Goal: Task Accomplishment & Management: Manage account settings

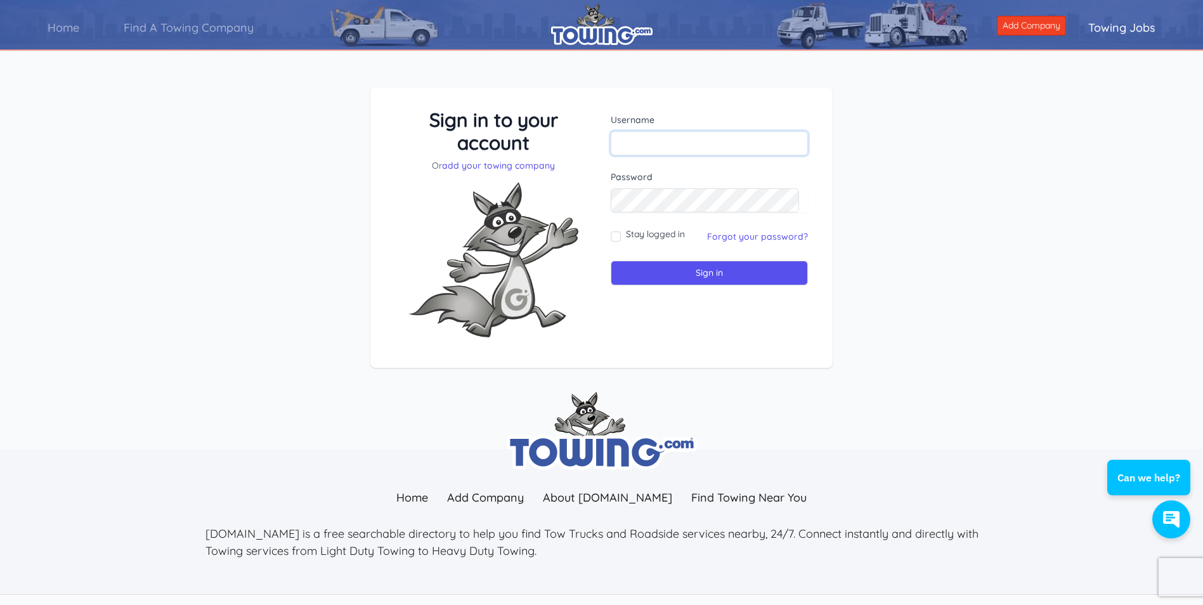
click at [667, 145] on input "text" at bounding box center [709, 143] width 197 height 24
click at [904, 178] on div "Sign in to your account Or add your towing company Username Sign in" at bounding box center [601, 238] width 1203 height 362
click at [736, 233] on link "Forgot your password?" at bounding box center [757, 236] width 101 height 11
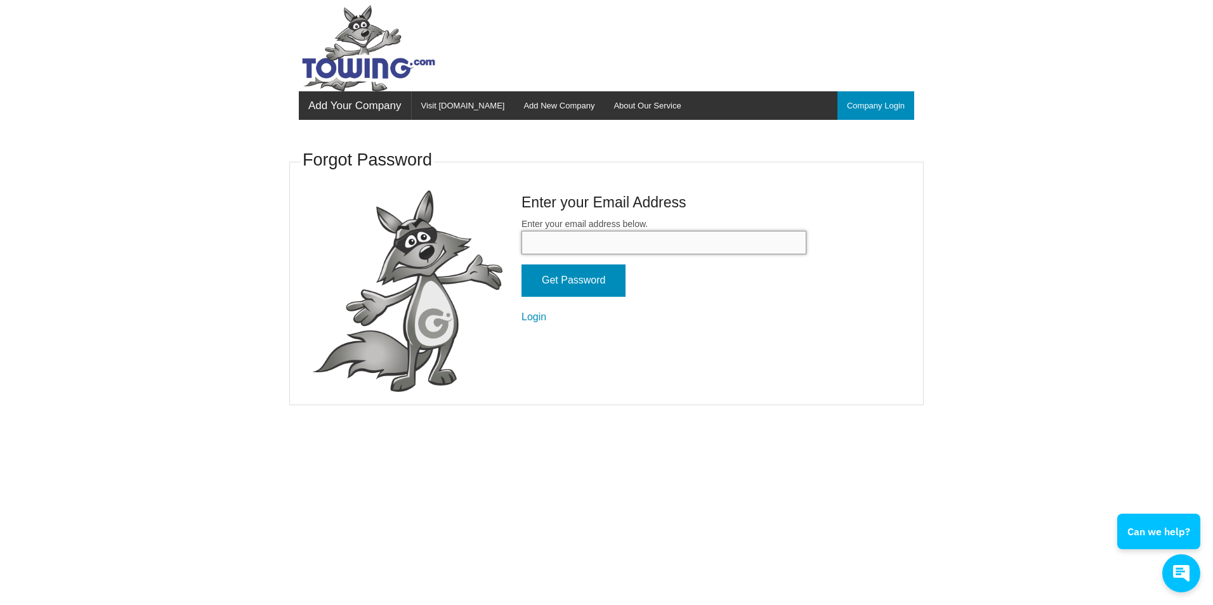
click at [614, 239] on input "Enter your email address below." at bounding box center [663, 242] width 285 height 23
type input "barnestow2012@gmail.com"
click at [580, 284] on input "Get Password" at bounding box center [573, 280] width 104 height 32
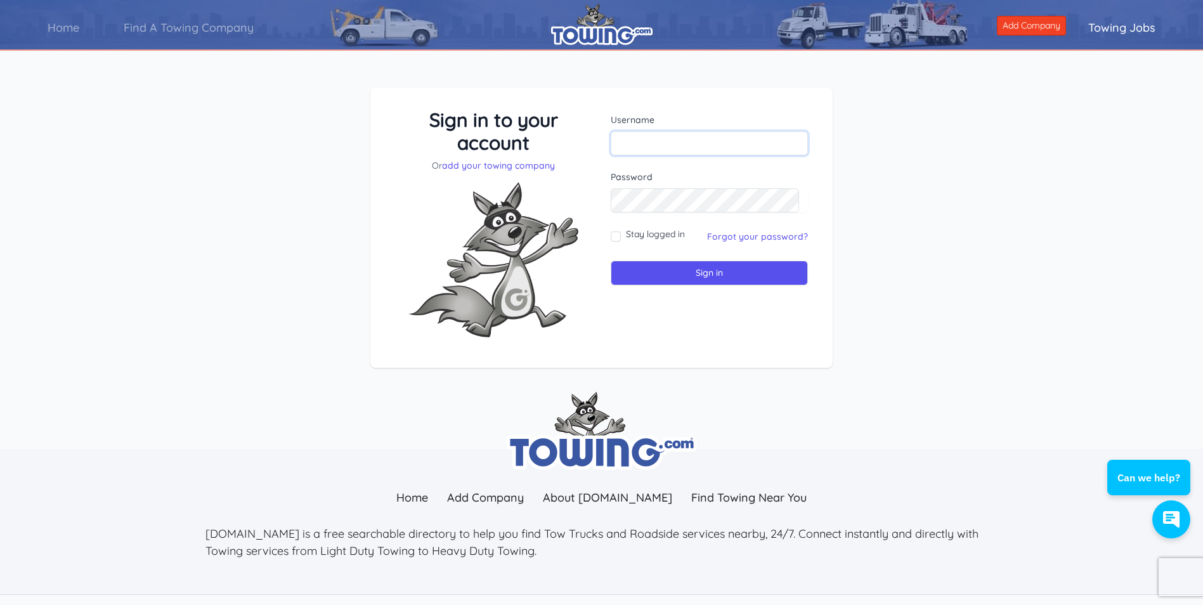
click at [649, 141] on input "text" at bounding box center [709, 143] width 197 height 24
paste input "barnestowing"
type input "barnestowing"
click at [687, 273] on input "Sign in" at bounding box center [709, 273] width 197 height 25
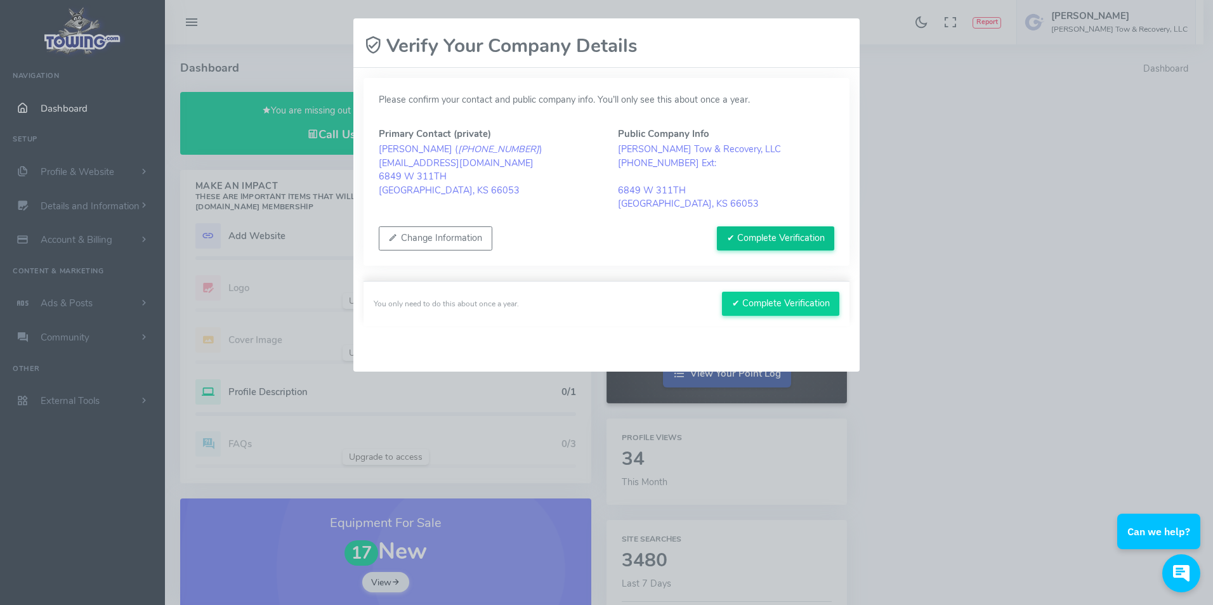
click at [770, 237] on button "✔ Complete Verification" at bounding box center [775, 238] width 117 height 24
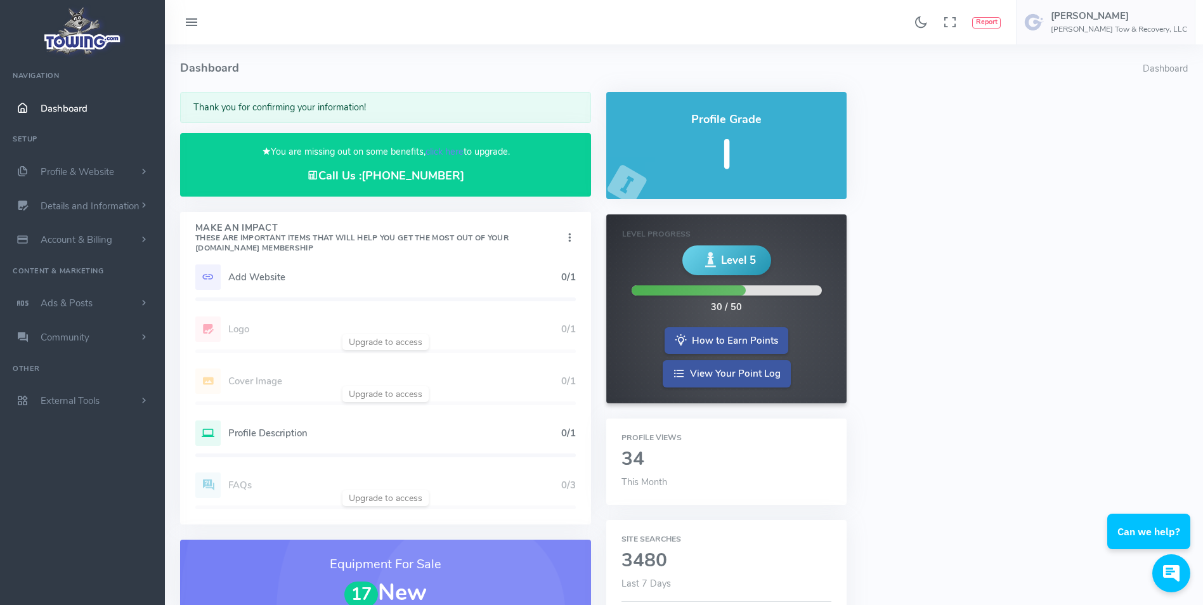
click at [73, 107] on span "Dashboard" at bounding box center [64, 108] width 47 height 13
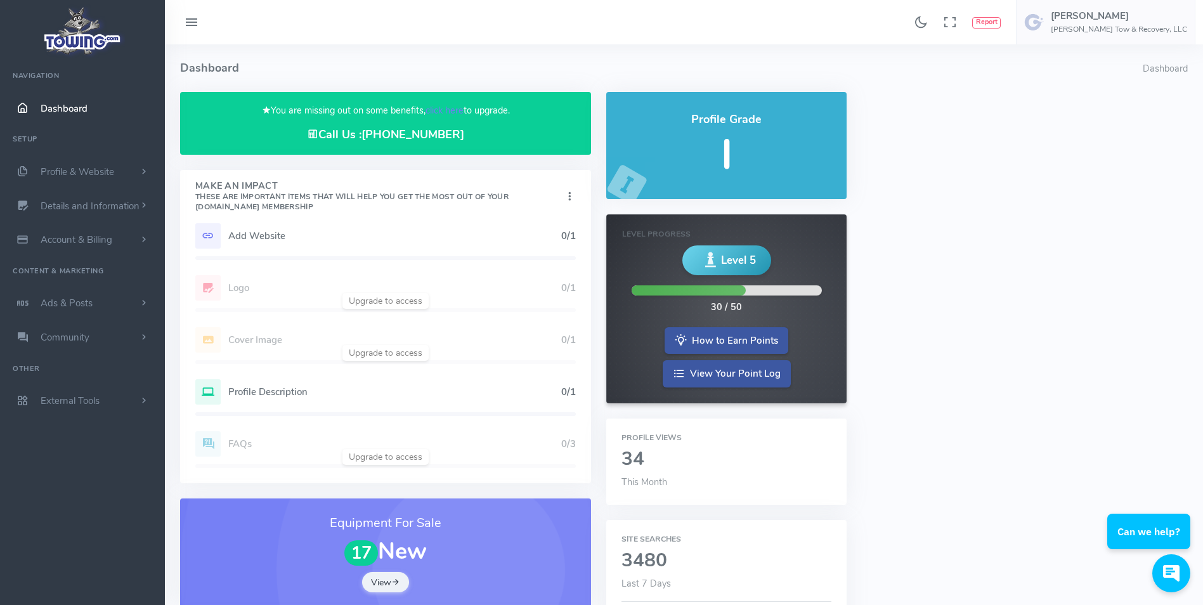
click at [262, 235] on h5 "Add Website" at bounding box center [394, 236] width 333 height 10
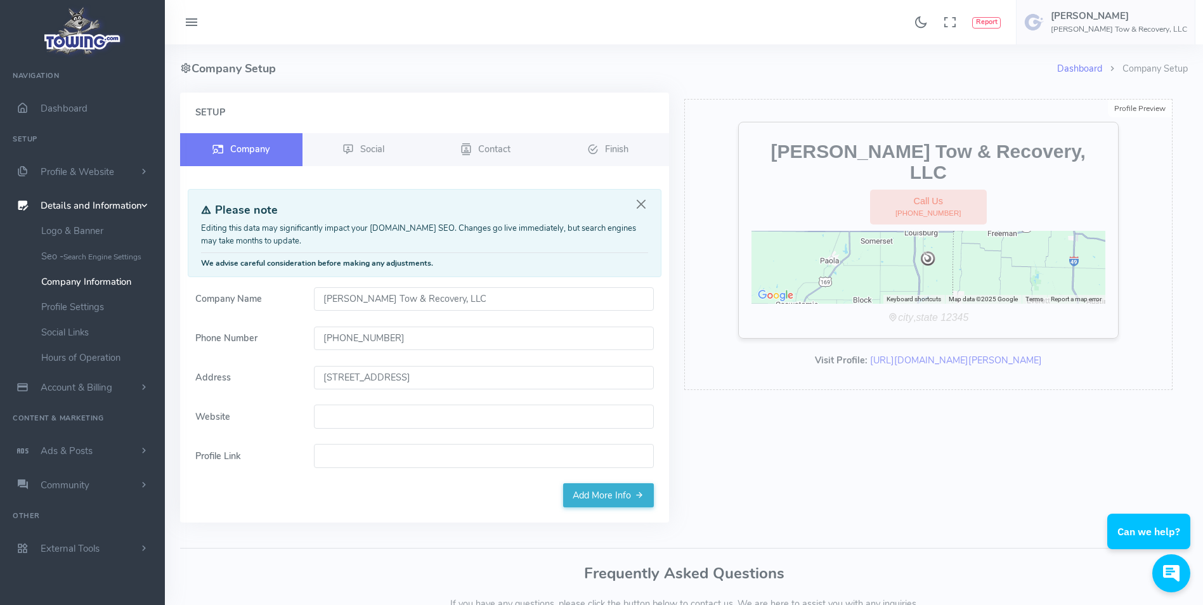
click at [362, 413] on input "Website" at bounding box center [484, 417] width 340 height 24
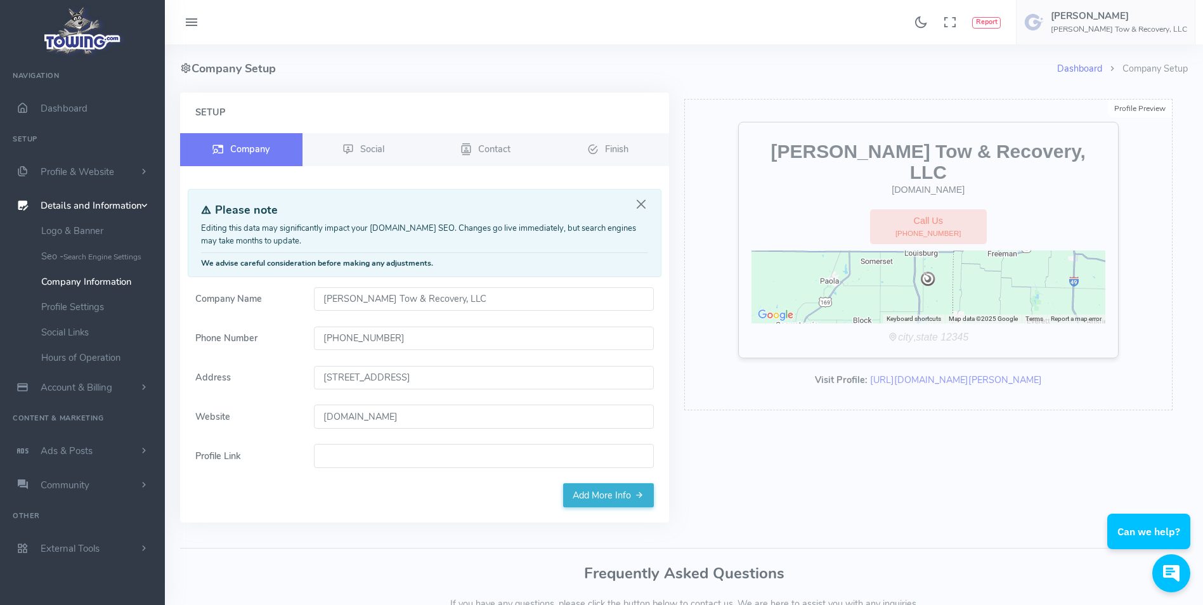
type input "barnestow.com"
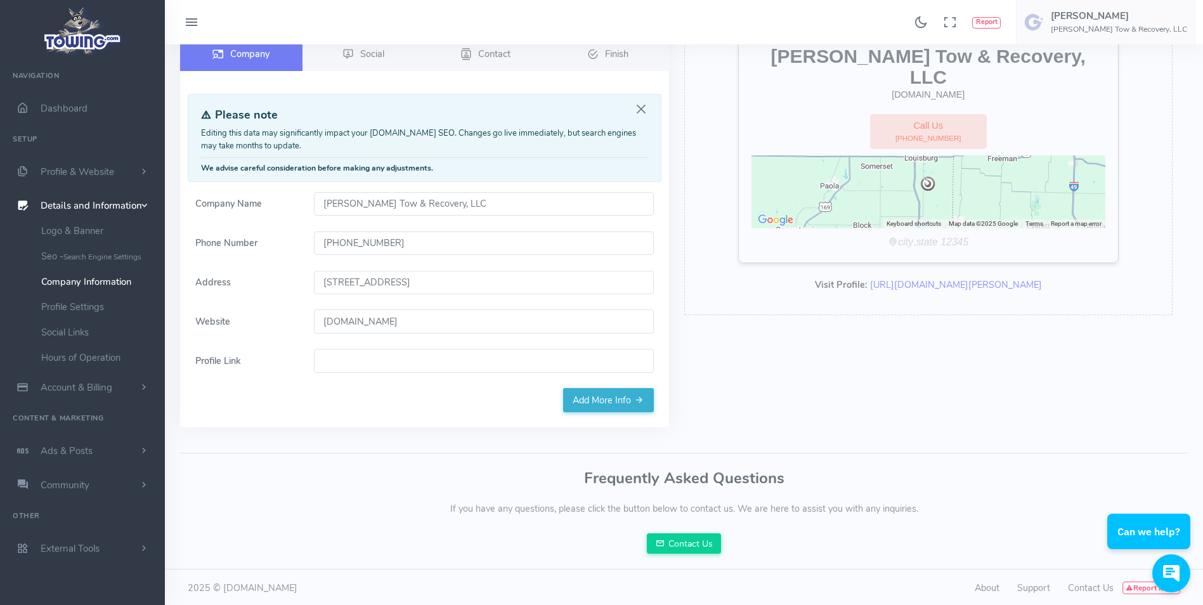
scroll to position [97, 0]
click at [729, 416] on div "Profile Preview Edit Barnes Tow & Recovery, LLC barnestow.com Call Us (913) 837…" at bounding box center [929, 218] width 504 height 445
click at [604, 397] on link "Add More Info" at bounding box center [608, 398] width 91 height 24
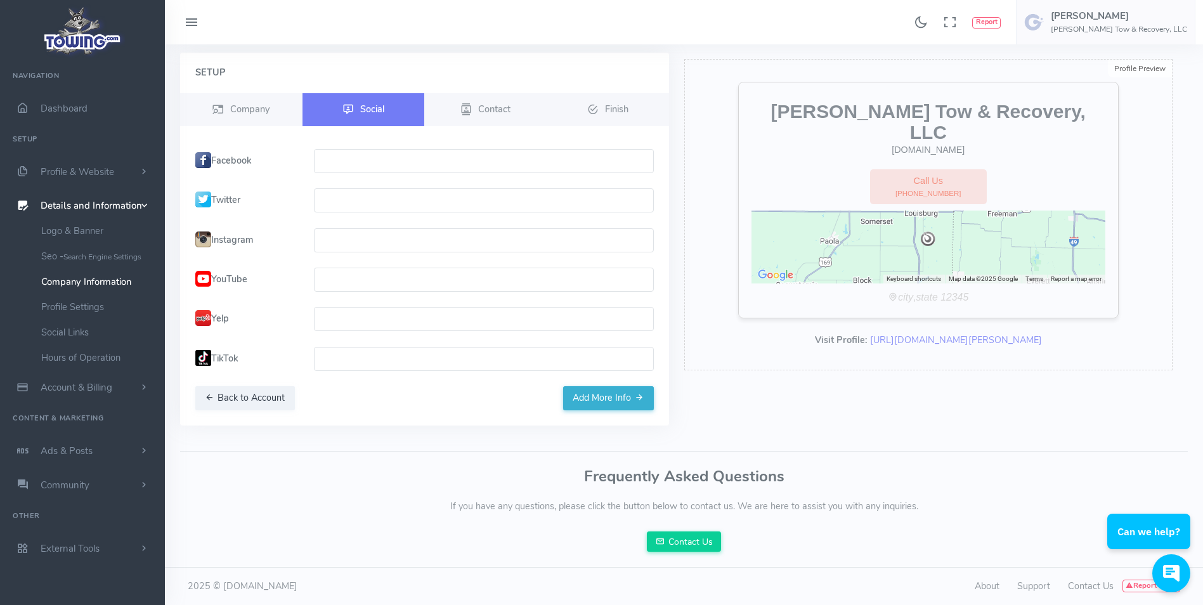
click at [604, 397] on button "Add More Info" at bounding box center [608, 398] width 91 height 24
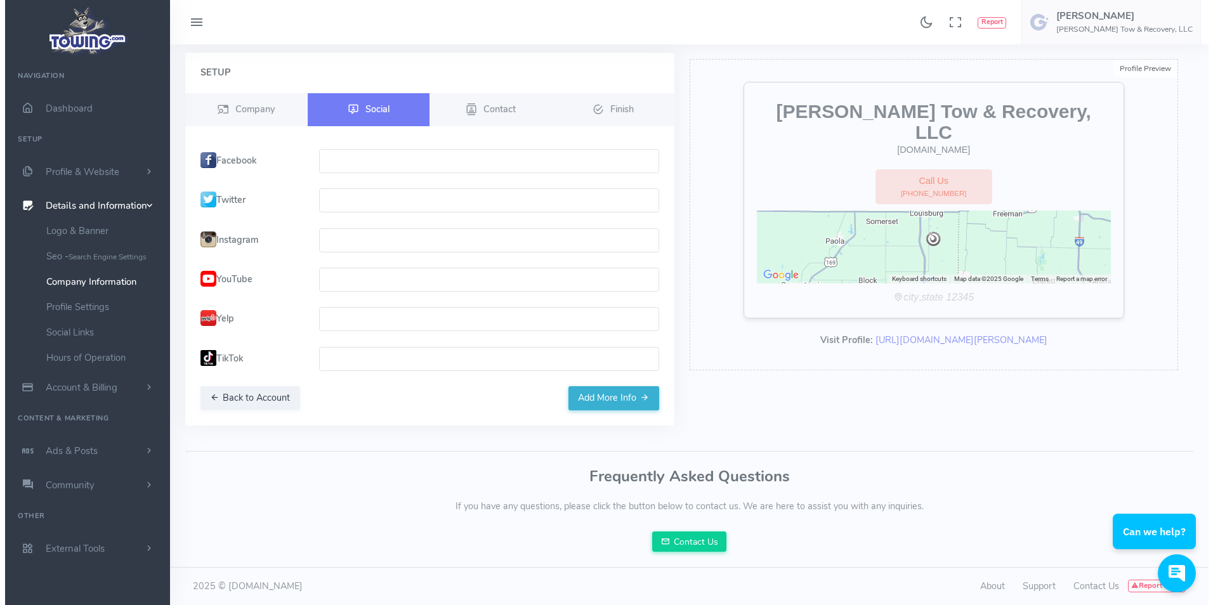
scroll to position [0, 0]
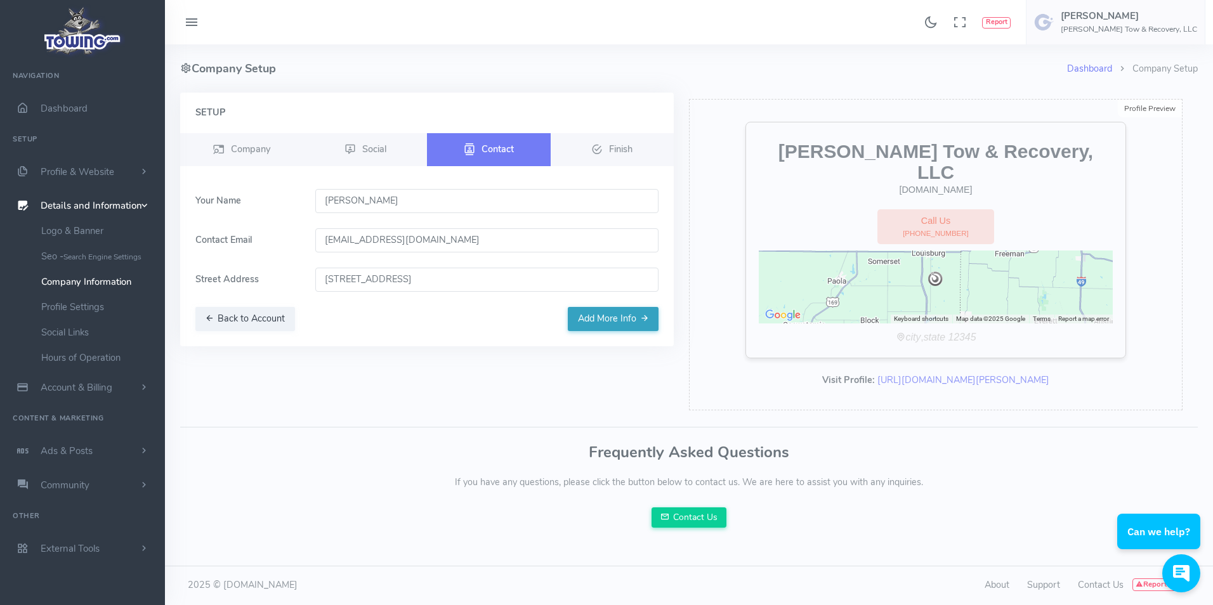
click at [627, 320] on button "Add More Info" at bounding box center [613, 319] width 91 height 24
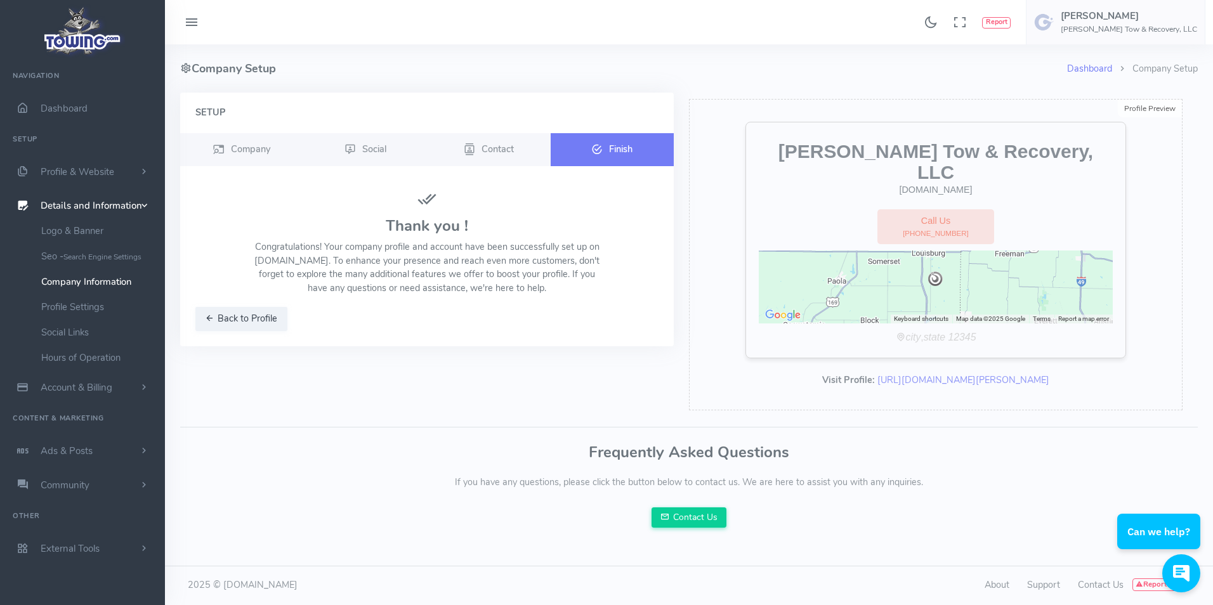
click at [611, 144] on span "Finish" at bounding box center [620, 148] width 23 height 13
click at [237, 317] on button "Back to Profile" at bounding box center [241, 319] width 92 height 24
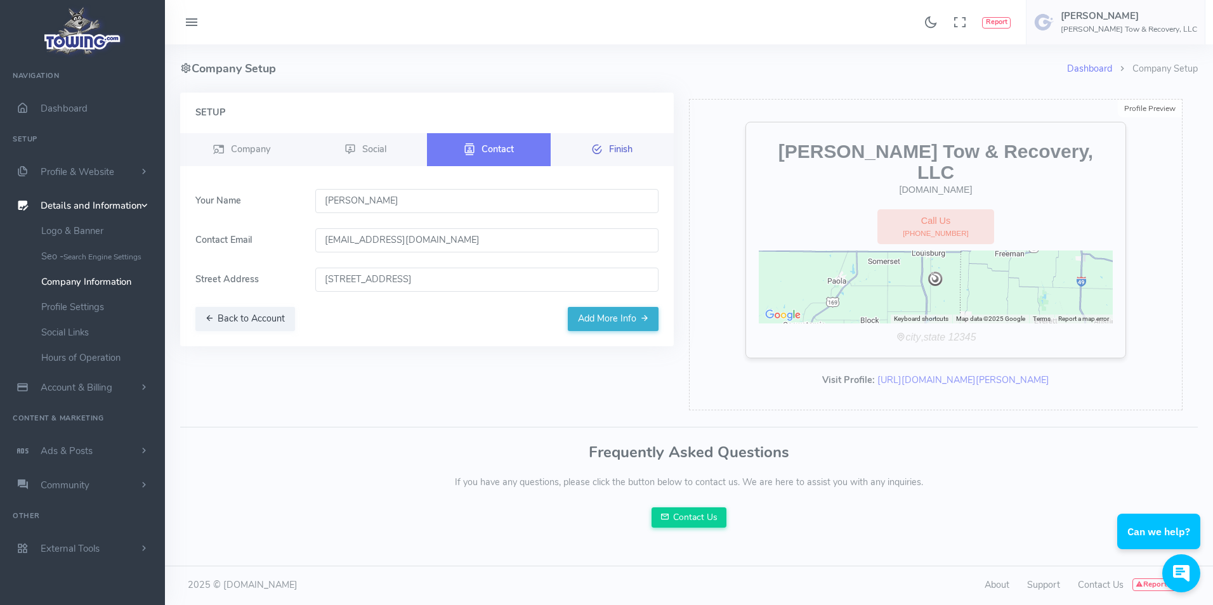
click at [617, 152] on span "Finish" at bounding box center [620, 148] width 23 height 13
click at [612, 323] on button "Add More Info" at bounding box center [613, 319] width 91 height 24
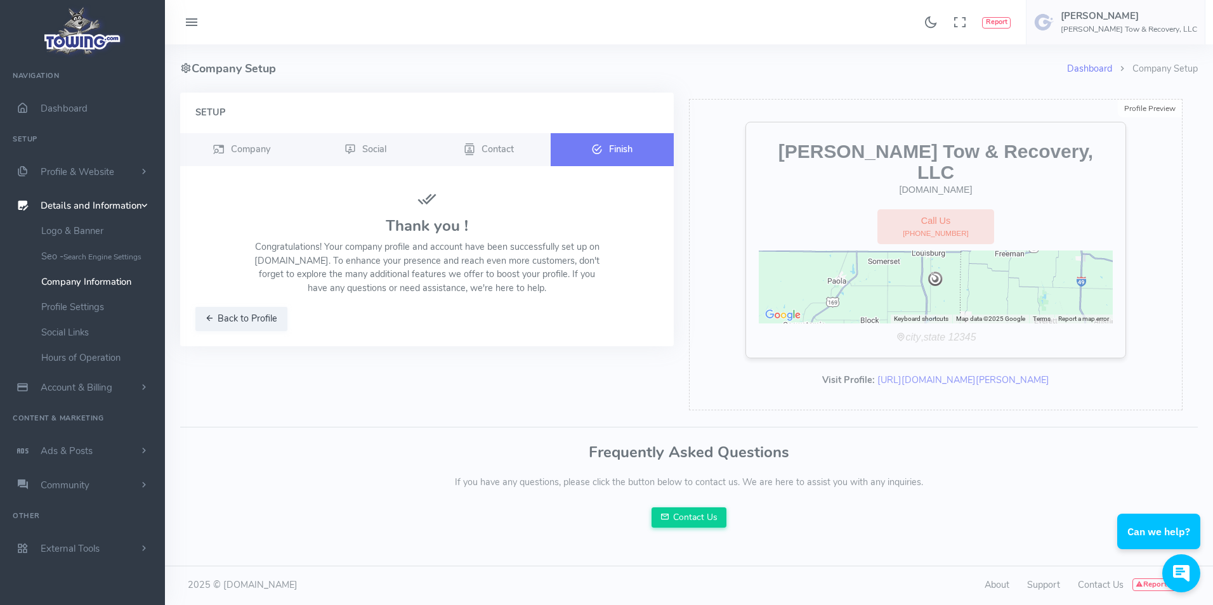
click at [610, 153] on span "Finish" at bounding box center [620, 148] width 23 height 13
click at [50, 105] on span "Dashboard" at bounding box center [64, 108] width 47 height 13
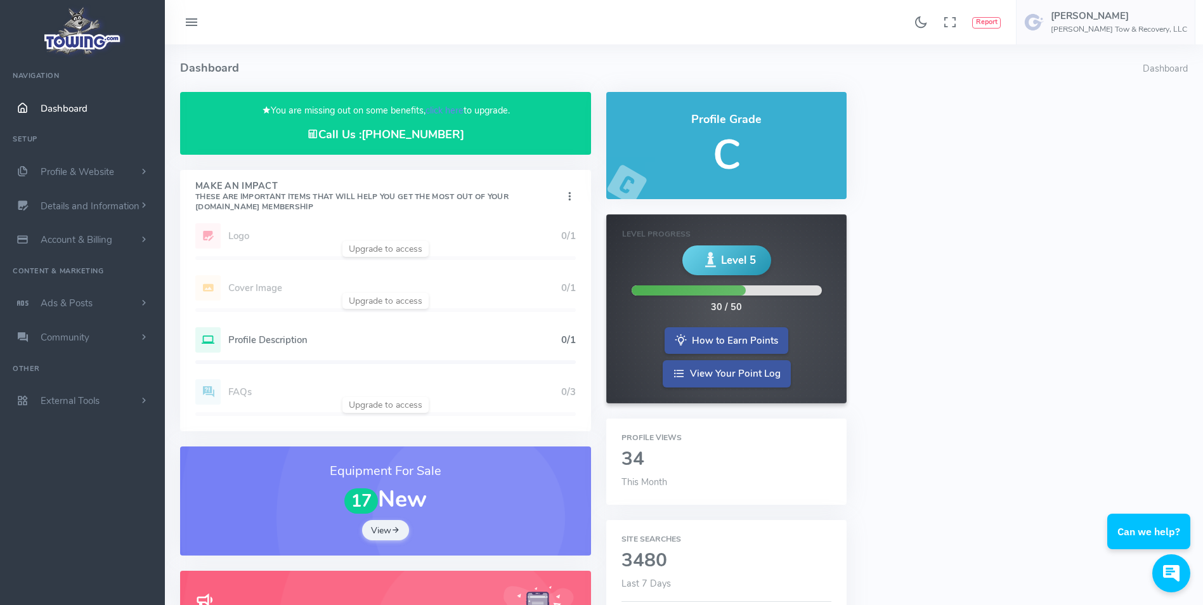
click at [55, 106] on span "Dashboard" at bounding box center [64, 108] width 47 height 13
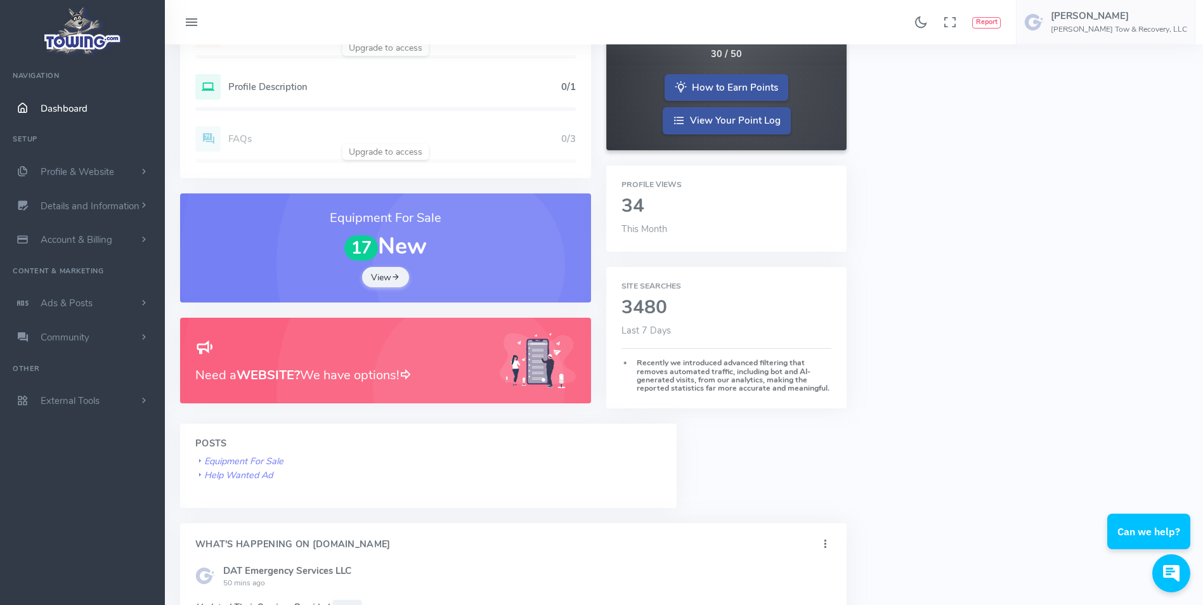
scroll to position [235, 0]
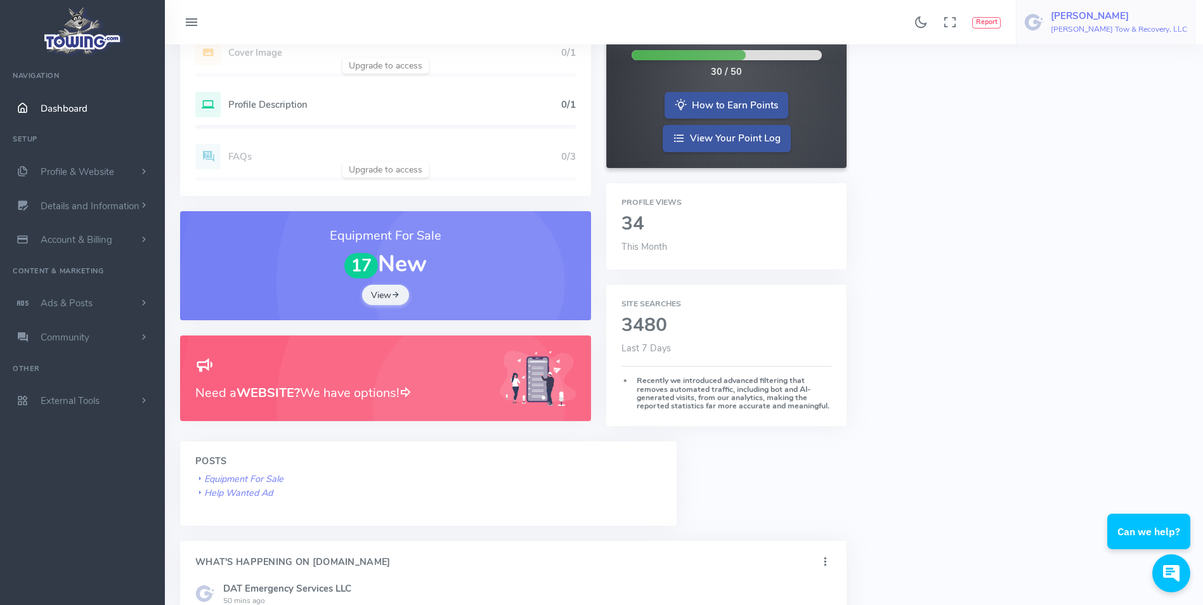
click at [1172, 23] on span "[PERSON_NAME] [PERSON_NAME] Tow & Recovery, LLC" at bounding box center [1119, 22] width 136 height 23
click at [1132, 75] on span "Account Settings" at bounding box center [1136, 76] width 70 height 13
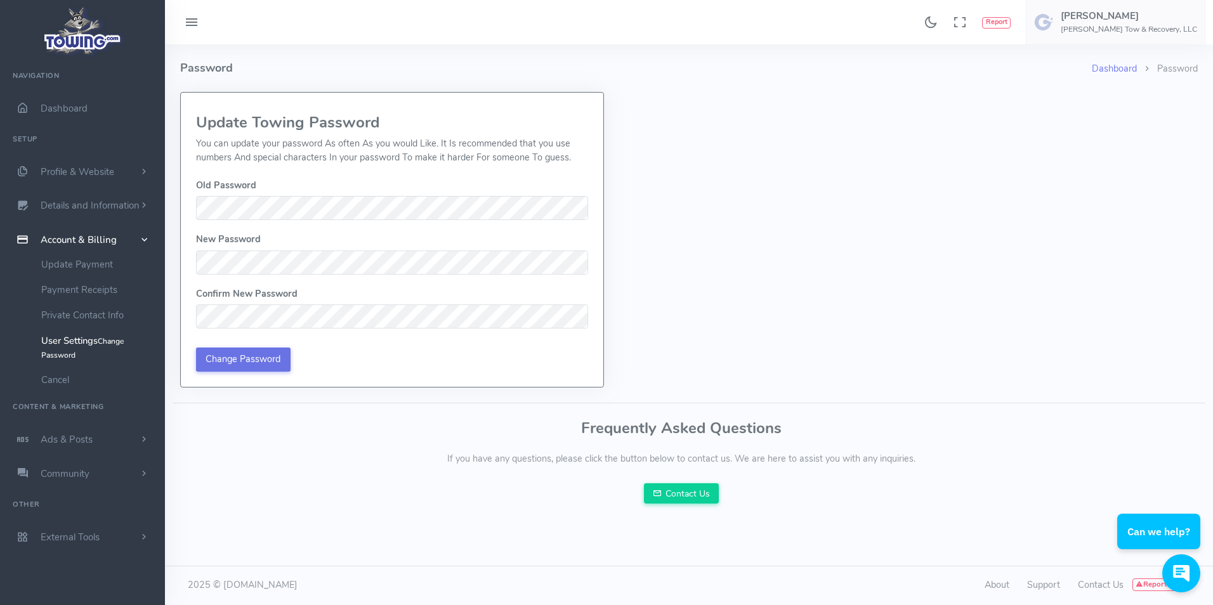
click at [263, 361] on input "Change Password" at bounding box center [243, 360] width 95 height 24
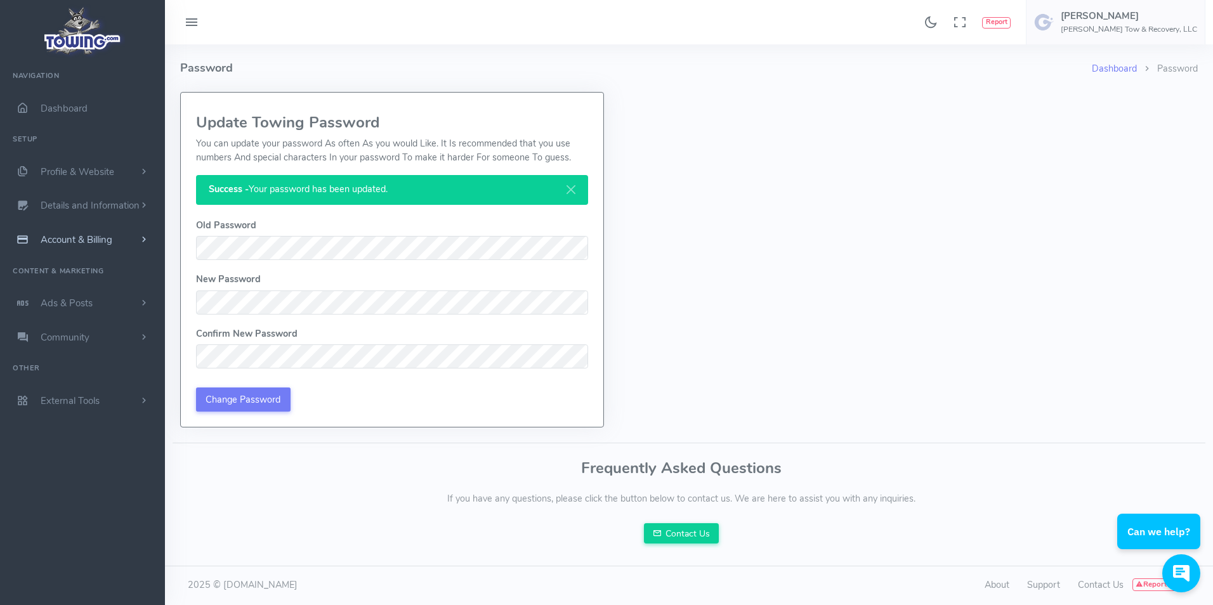
click at [115, 234] on link "Account & Billing" at bounding box center [82, 240] width 165 height 34
click at [103, 268] on link "Update Payment" at bounding box center [98, 264] width 133 height 25
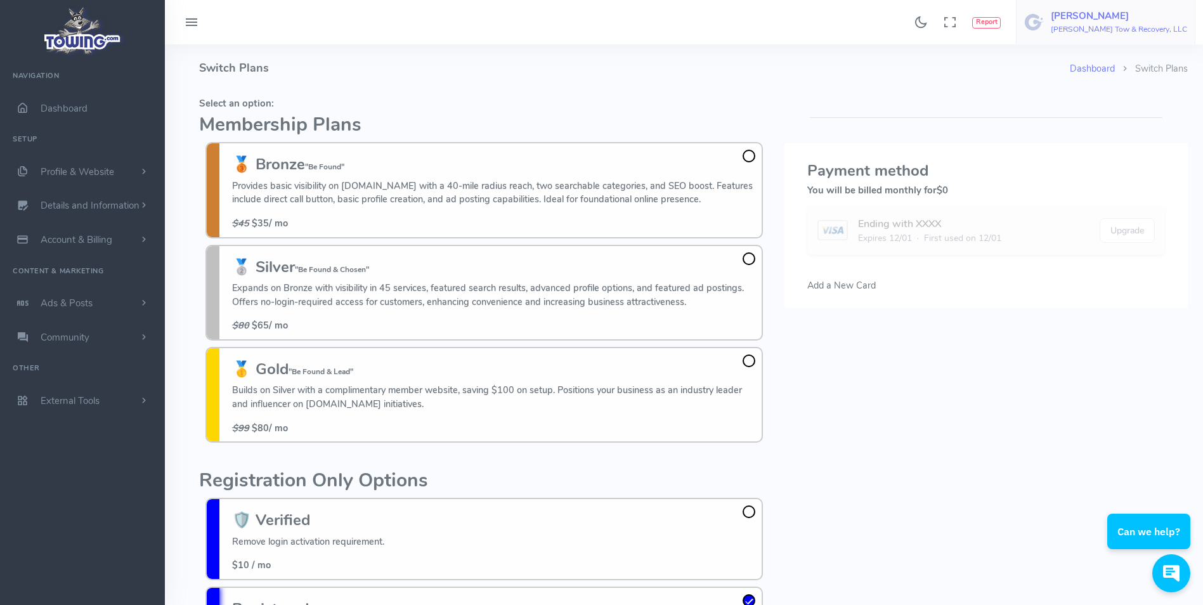
click at [1126, 25] on h6 "[PERSON_NAME] Tow & Recovery, LLC" at bounding box center [1119, 29] width 136 height 8
click at [1147, 82] on span "Account Settings" at bounding box center [1136, 76] width 70 height 13
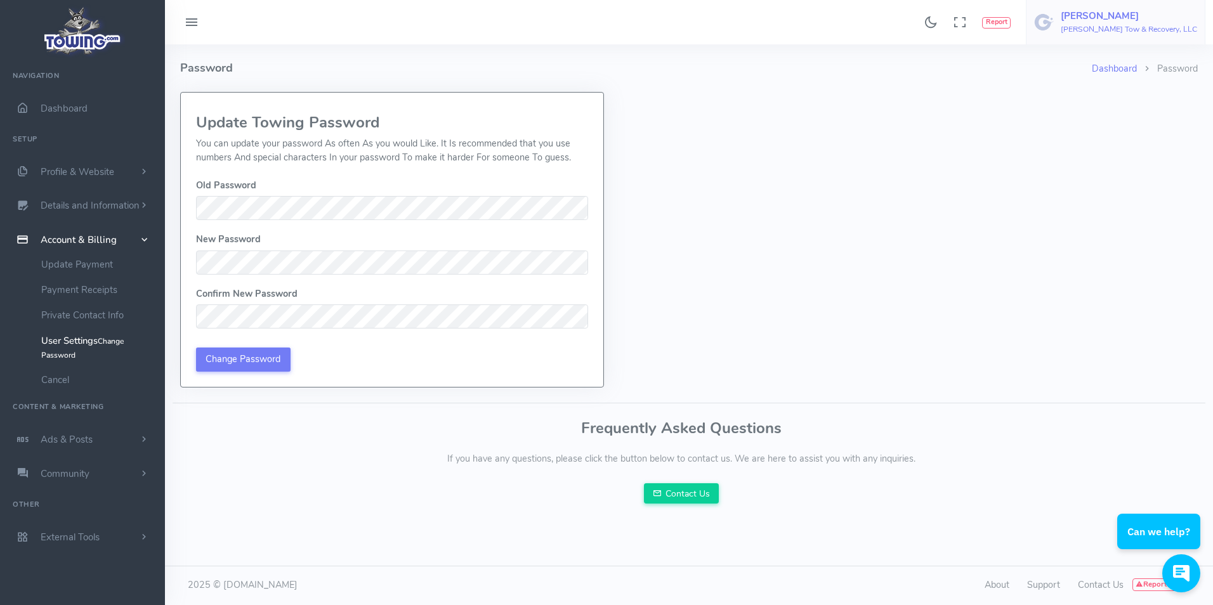
click at [1160, 29] on h6 "[PERSON_NAME] Tow & Recovery, LLC" at bounding box center [1129, 29] width 136 height 8
click at [1135, 120] on span "Logout" at bounding box center [1125, 121] width 29 height 13
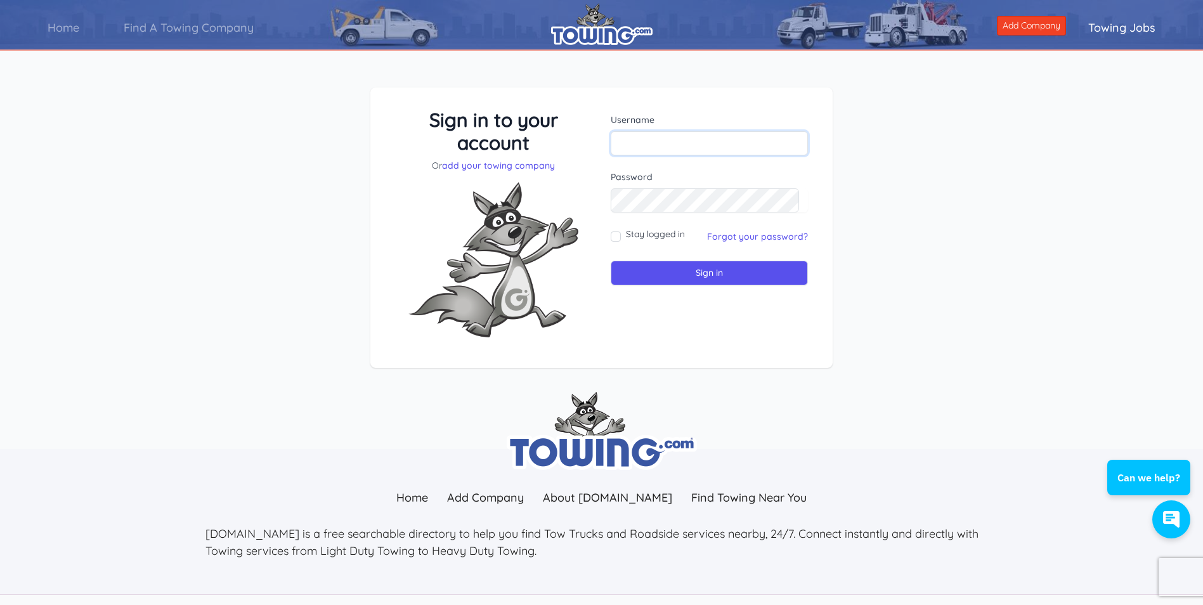
click at [648, 147] on input "text" at bounding box center [709, 143] width 197 height 24
click at [683, 145] on input "barnestowin" at bounding box center [709, 143] width 197 height 24
type input "barnestowing"
click at [706, 270] on input "Sign in" at bounding box center [709, 273] width 197 height 25
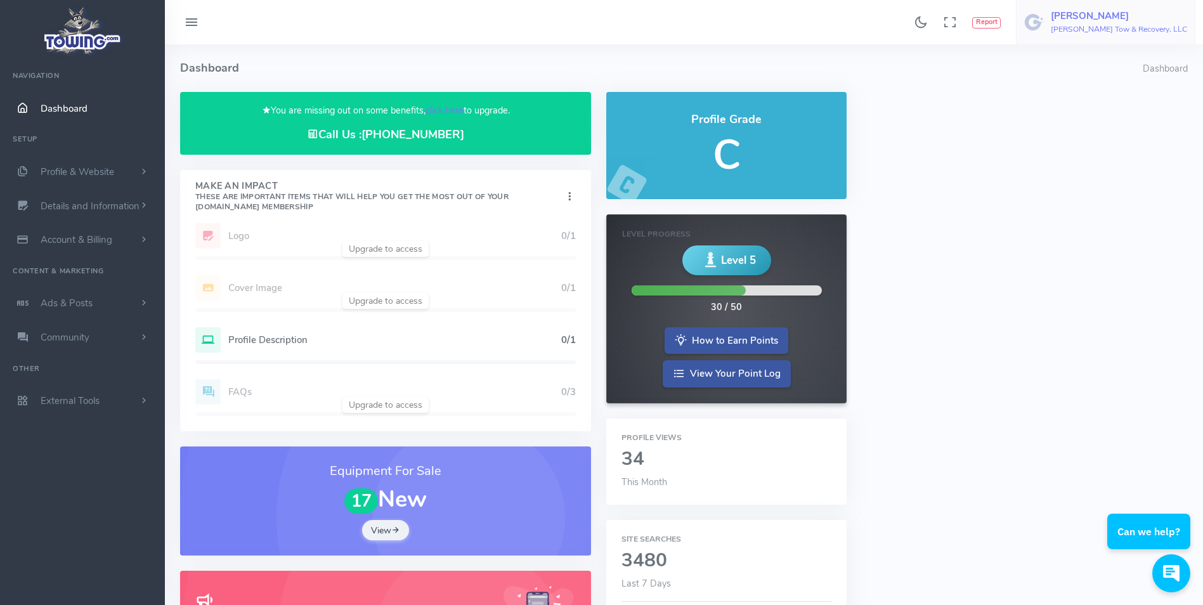
click at [1088, 30] on h6 "[PERSON_NAME] Tow & Recovery, LLC" at bounding box center [1119, 29] width 136 height 8
click at [1128, 119] on span "Logout" at bounding box center [1115, 121] width 29 height 13
